Goal: Task Accomplishment & Management: Use online tool/utility

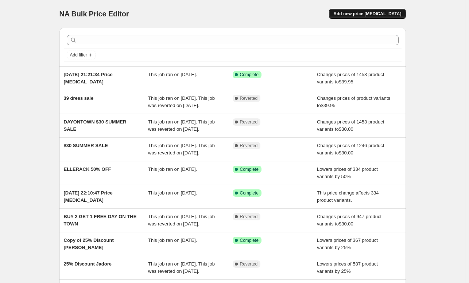
click at [372, 11] on span "Add new price [MEDICAL_DATA]" at bounding box center [367, 14] width 68 height 6
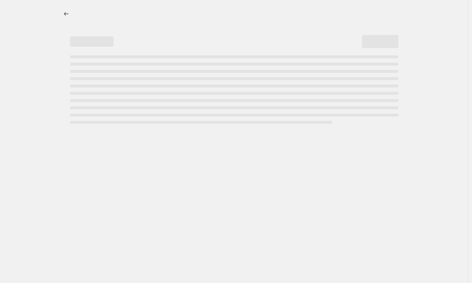
select select "percentage"
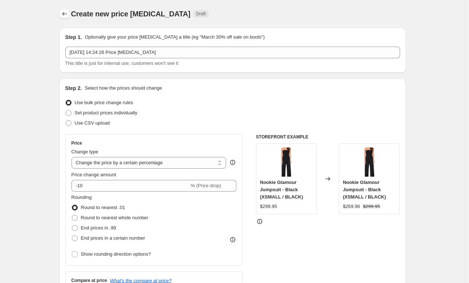
click at [68, 15] on icon "Price change jobs" at bounding box center [64, 13] width 7 height 7
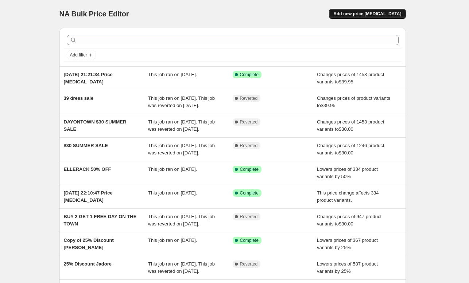
click at [361, 11] on button "Add new price [MEDICAL_DATA]" at bounding box center [367, 14] width 77 height 10
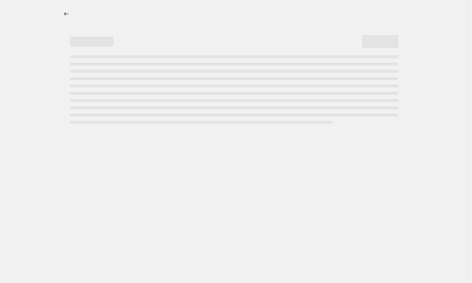
select select "percentage"
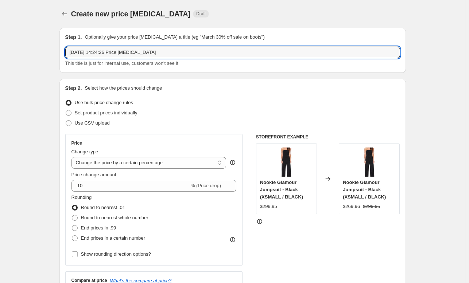
drag, startPoint x: 168, startPoint y: 52, endPoint x: -42, endPoint y: 59, distance: 210.8
click at [0, 59] on html "Home Settings Plans Skip to content Create new price [MEDICAL_DATA]. This page …" at bounding box center [234, 141] width 469 height 283
type input "r"
type input "Runaway Hard Sale [DATE]-[DATE] - GF"
click at [162, 100] on div "Use bulk price change rules" at bounding box center [232, 103] width 335 height 10
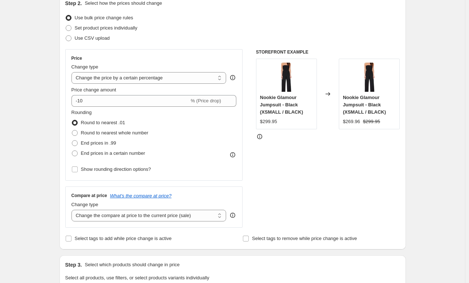
scroll to position [93, 0]
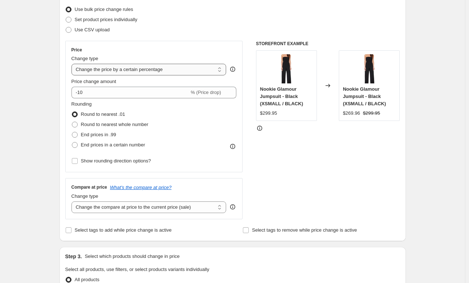
click at [112, 75] on select "Change the price to a certain amount Change the price by a certain amount Chang…" at bounding box center [148, 70] width 155 height 12
select select "to"
click at [73, 64] on select "Change the price to a certain amount Change the price by a certain amount Chang…" at bounding box center [148, 70] width 155 height 12
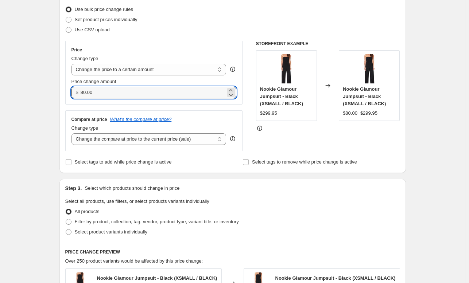
drag, startPoint x: 116, startPoint y: 91, endPoint x: 31, endPoint y: 87, distance: 85.1
click at [31, 87] on div "Create new price [MEDICAL_DATA]. This page is ready Create new price [MEDICAL_D…" at bounding box center [232, 237] width 465 height 661
type input "39.95"
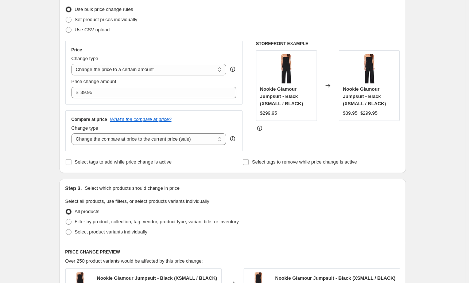
click at [37, 109] on div "Create new price [MEDICAL_DATA]. This page is ready Create new price [MEDICAL_D…" at bounding box center [232, 237] width 465 height 661
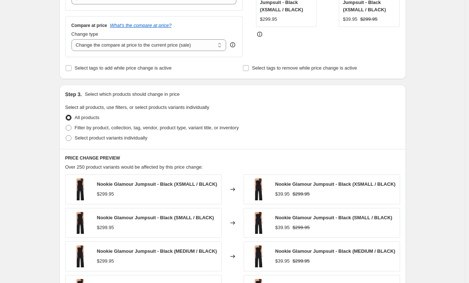
scroll to position [188, 0]
click at [428, 54] on div "Create new price [MEDICAL_DATA]. This page is ready Create new price [MEDICAL_D…" at bounding box center [232, 142] width 465 height 661
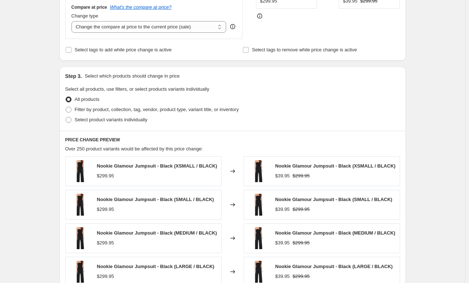
scroll to position [223, 0]
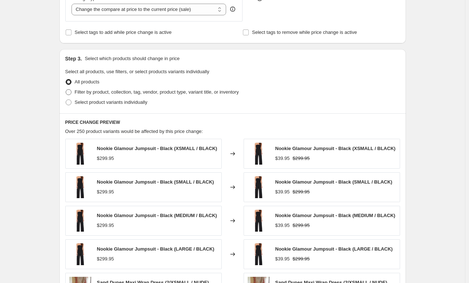
click at [100, 93] on span "Filter by product, collection, tag, vendor, product type, variant title, or inv…" at bounding box center [157, 91] width 164 height 5
click at [66, 90] on input "Filter by product, collection, tag, vendor, product type, variant title, or inv…" at bounding box center [66, 89] width 0 height 0
radio input "true"
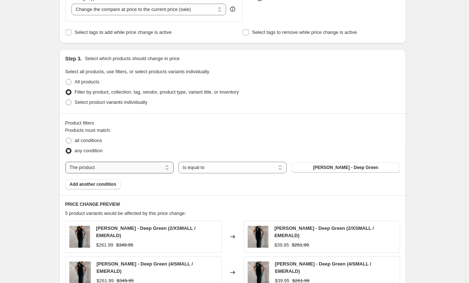
click at [164, 166] on select "The product The product's collection The product's tag The product's vendor The…" at bounding box center [119, 168] width 108 height 12
select select "tag"
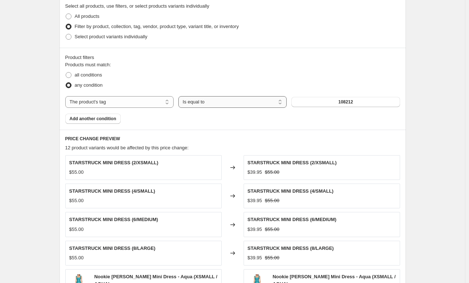
scroll to position [290, 0]
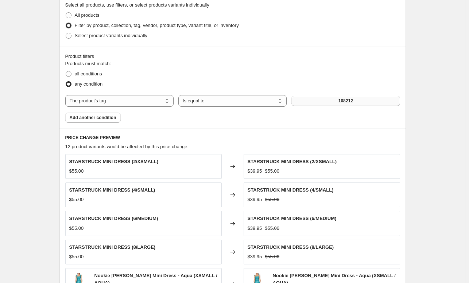
click at [341, 98] on span "108212" at bounding box center [345, 101] width 15 height 6
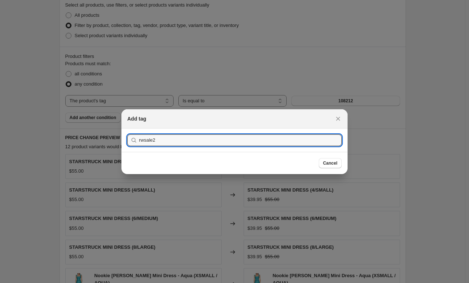
type input "rwsale25"
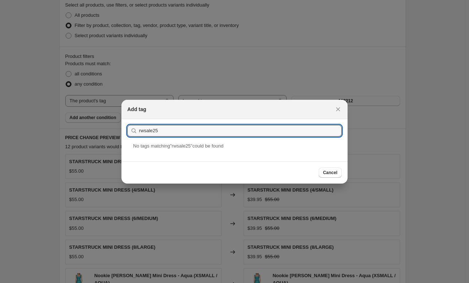
drag, startPoint x: 161, startPoint y: 132, endPoint x: 107, endPoint y: 122, distance: 55.2
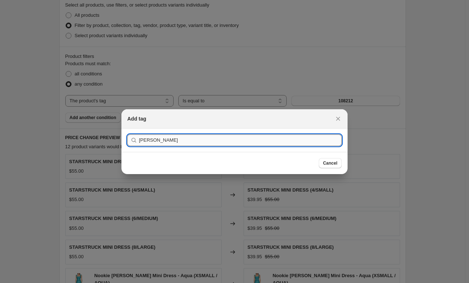
type input "SALE"
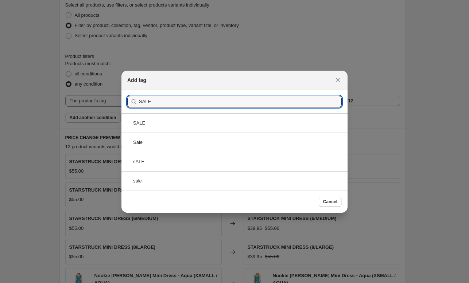
drag, startPoint x: 157, startPoint y: 98, endPoint x: 96, endPoint y: 87, distance: 62.6
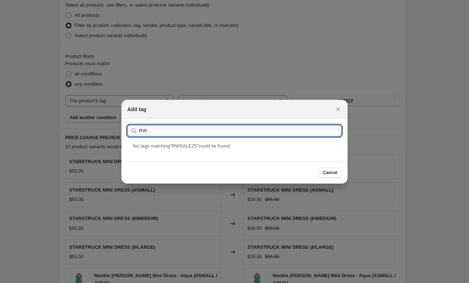
type input "R"
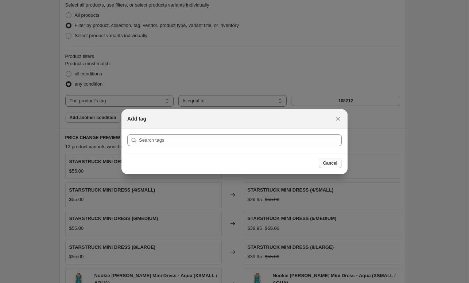
click at [330, 163] on span "Cancel" at bounding box center [330, 163] width 14 height 6
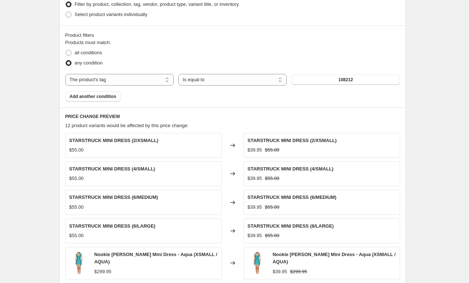
scroll to position [291, 0]
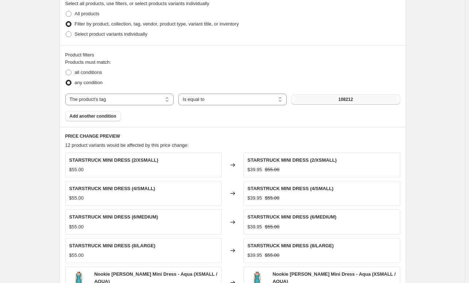
click at [349, 100] on span "108212" at bounding box center [345, 100] width 15 height 6
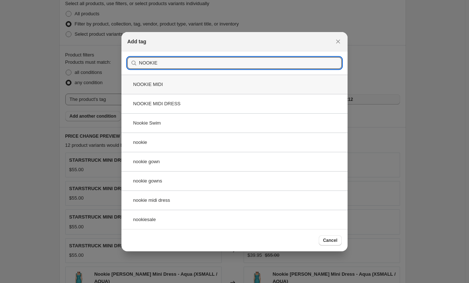
type input "NOOKIE"
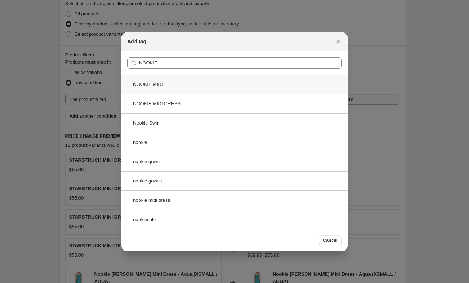
click at [171, 86] on div "NOOKIE MIDI" at bounding box center [234, 84] width 226 height 19
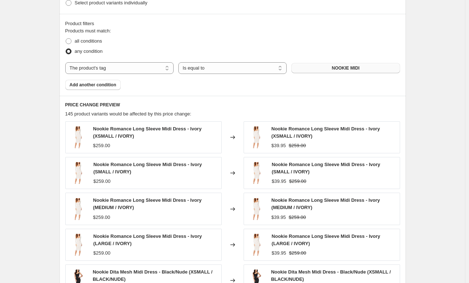
scroll to position [469, 0]
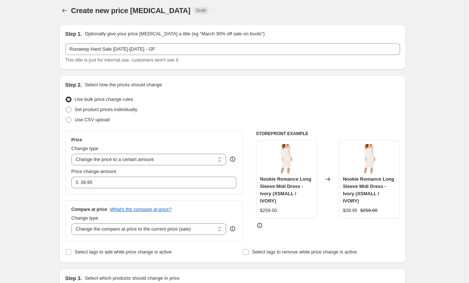
scroll to position [0, 0]
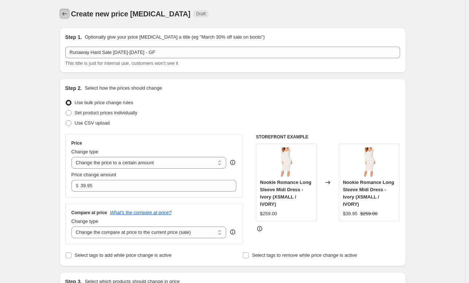
click at [64, 12] on icon "Price change jobs" at bounding box center [64, 13] width 7 height 7
